Goal: Task Accomplishment & Management: Manage account settings

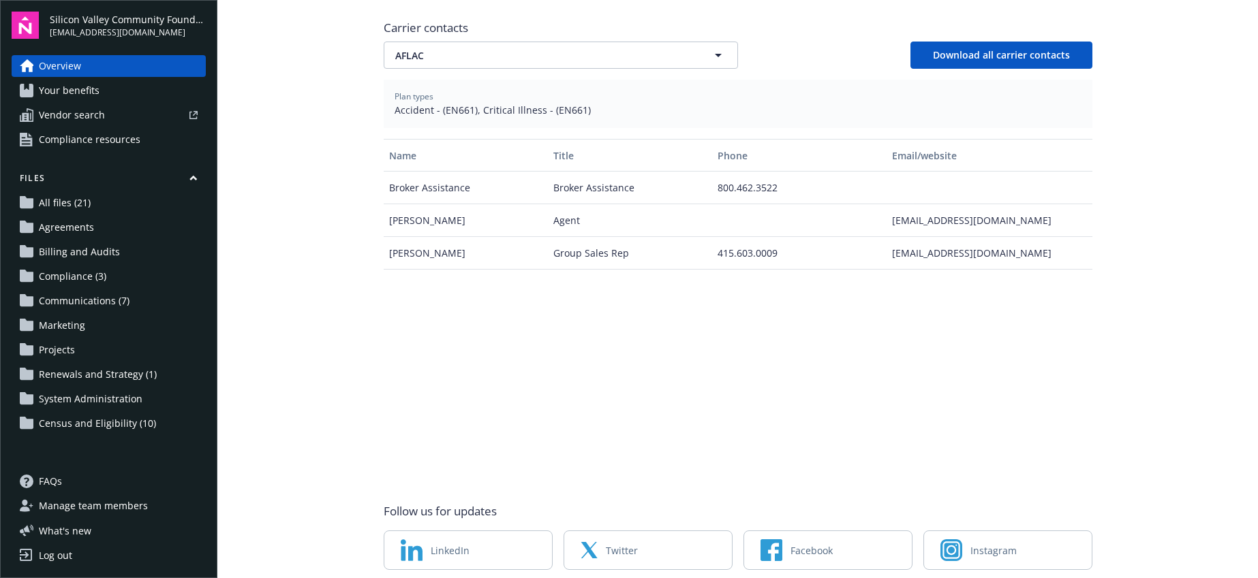
scroll to position [558, 0]
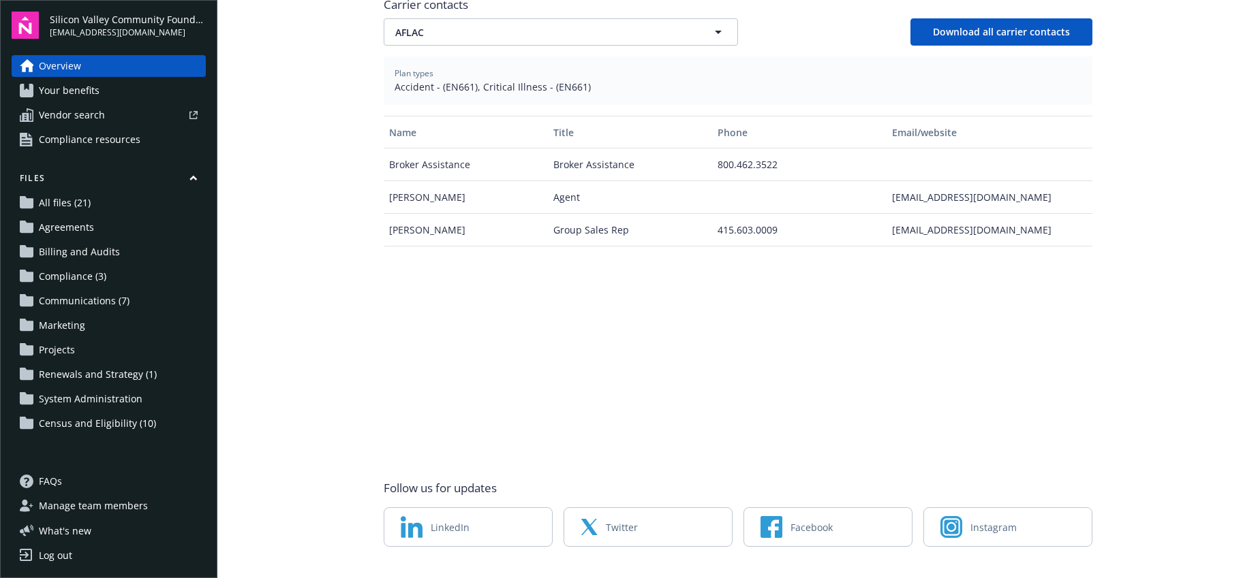
click at [102, 512] on span "Manage team members" at bounding box center [93, 506] width 109 height 22
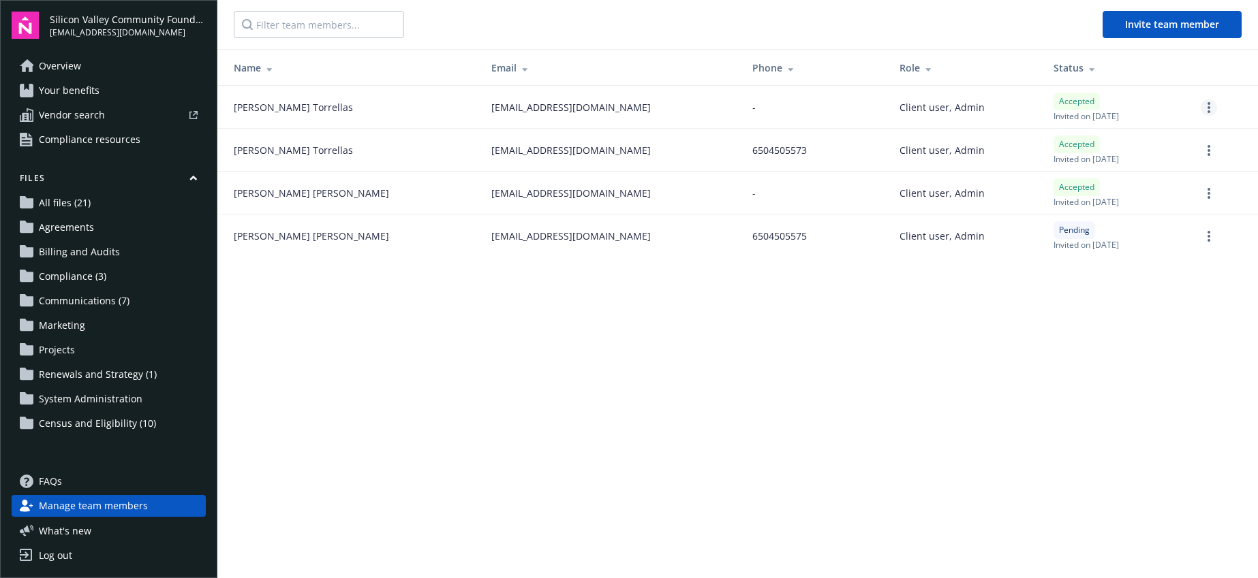
click at [1207, 104] on icon "more" at bounding box center [1208, 107] width 3 height 11
click at [805, 345] on main "Invite team member Name Email Phone Role Status [PERSON_NAME] [EMAIL_ADDRESS][D…" at bounding box center [737, 289] width 1040 height 578
